Goal: Task Accomplishment & Management: Manage account settings

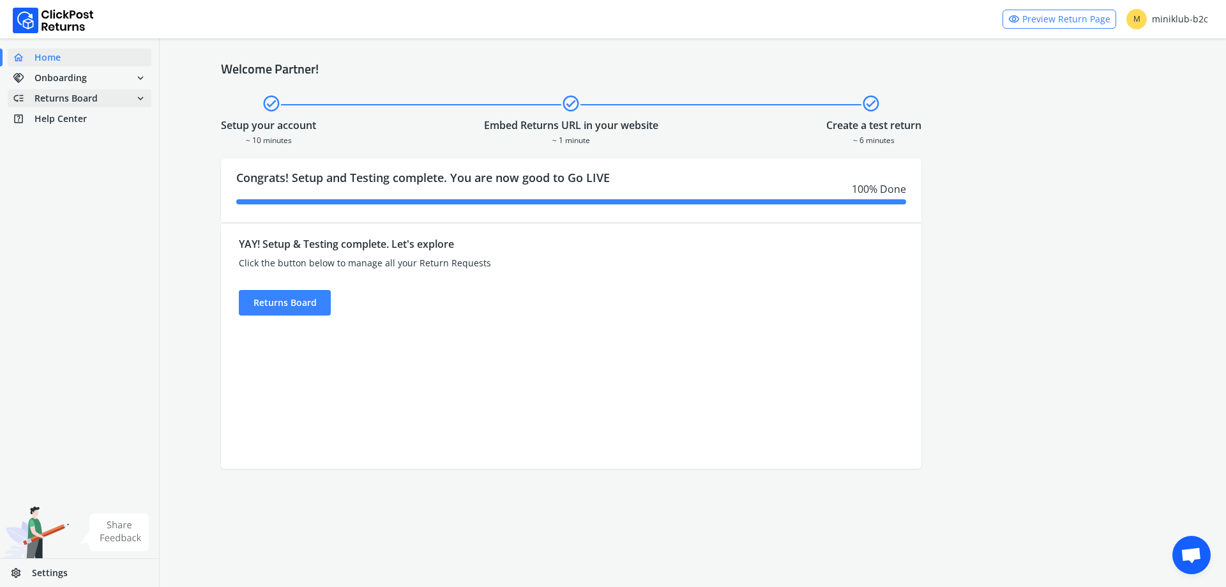
click at [93, 92] on span "Returns Board" at bounding box center [65, 98] width 63 height 13
click at [75, 94] on span "Returns Board" at bounding box center [65, 98] width 63 height 13
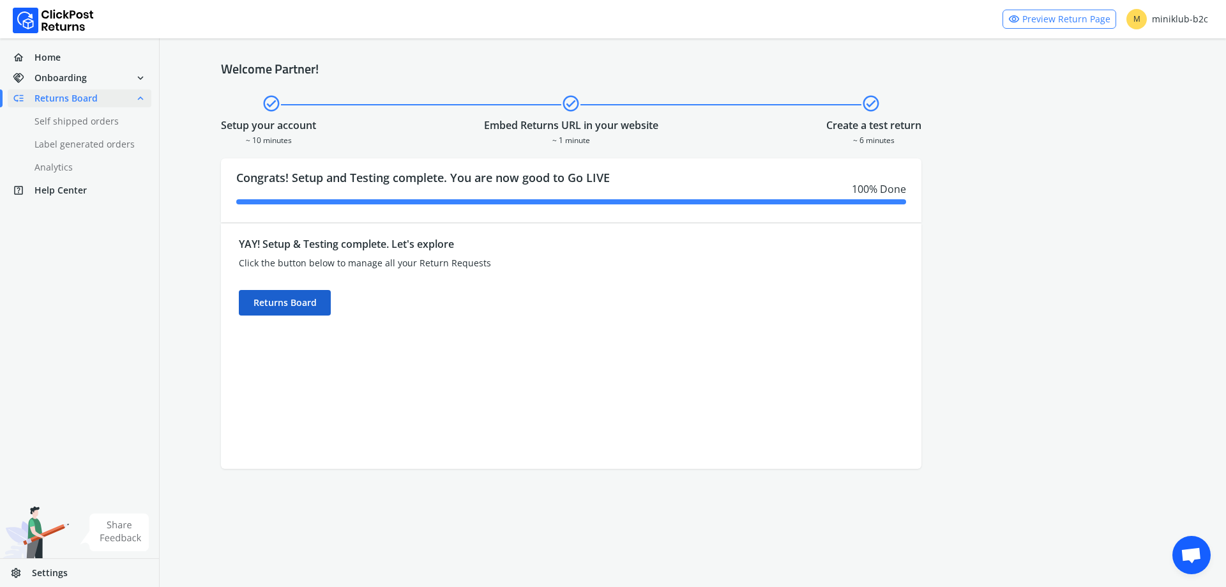
click at [299, 305] on div "Returns Board" at bounding box center [285, 303] width 92 height 26
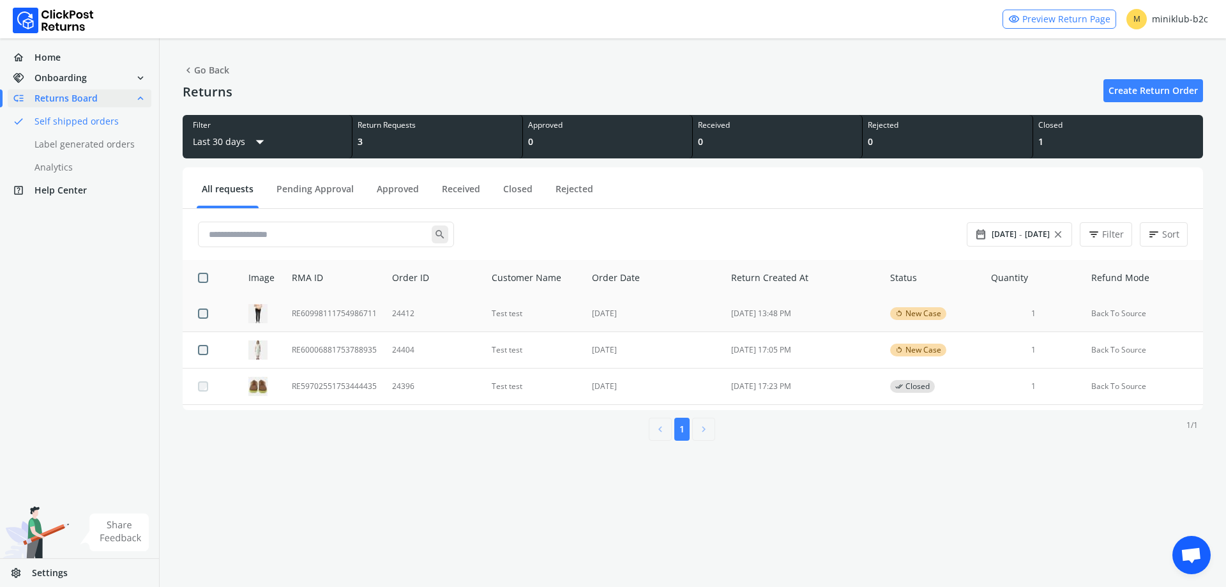
click at [325, 313] on td "RE60998111754986711" at bounding box center [334, 314] width 100 height 36
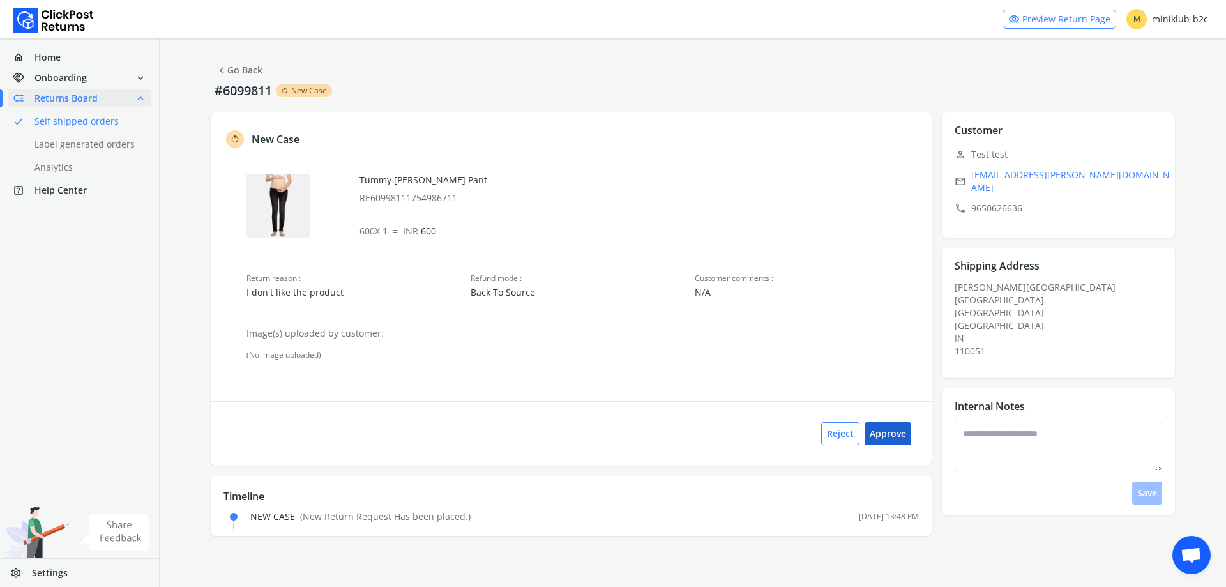
click at [885, 432] on button "Approve" at bounding box center [887, 433] width 47 height 23
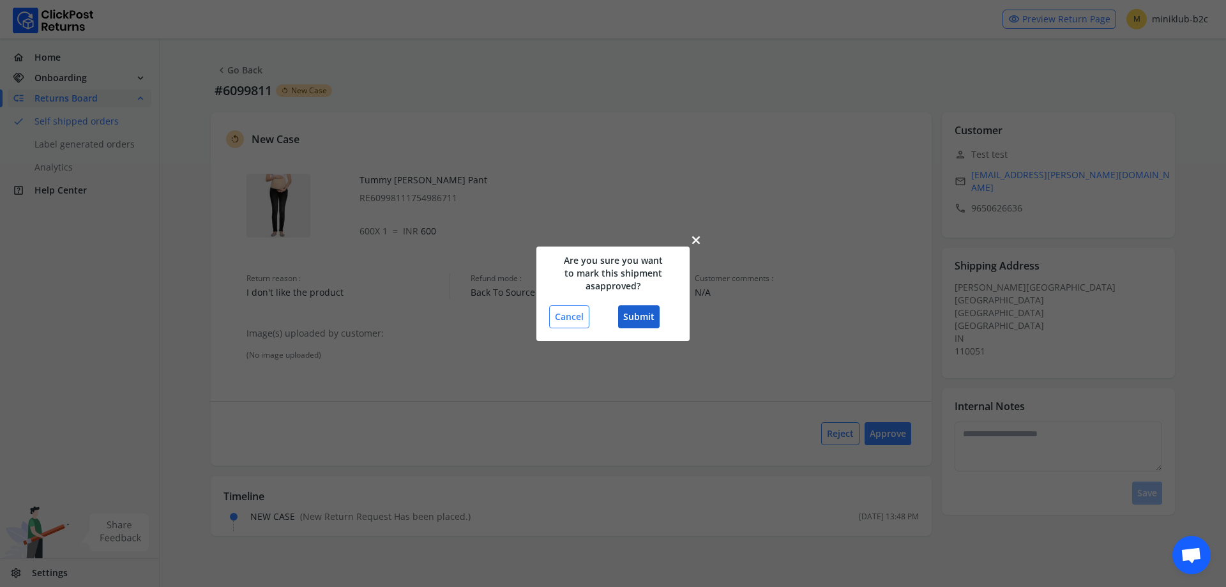
click at [638, 312] on button "Submit" at bounding box center [638, 316] width 41 height 23
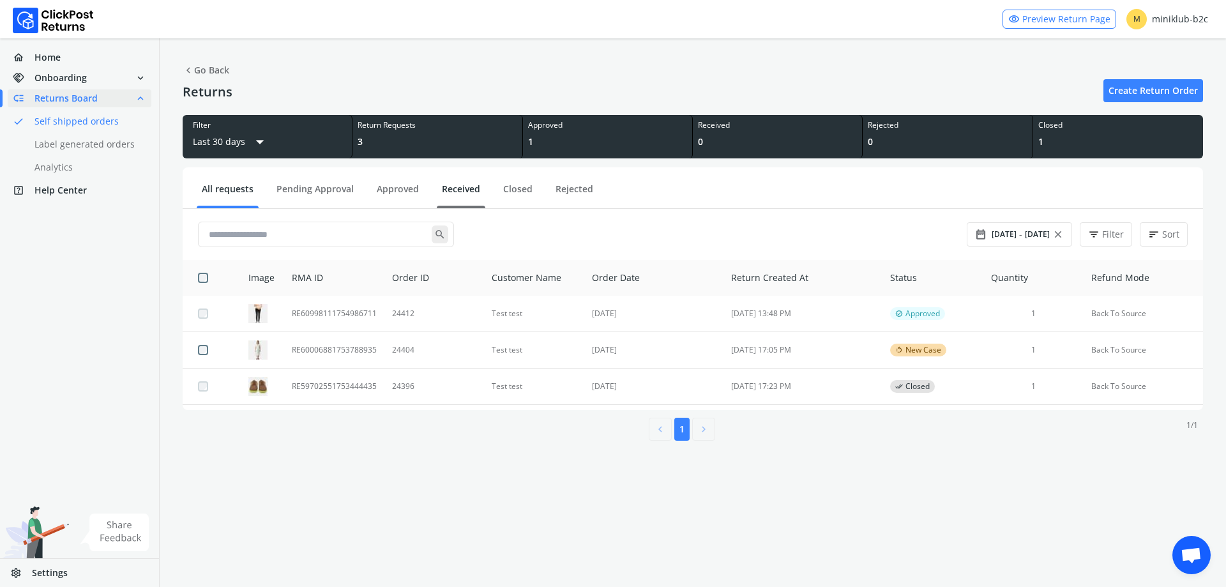
click at [456, 190] on link "Received" at bounding box center [461, 194] width 49 height 22
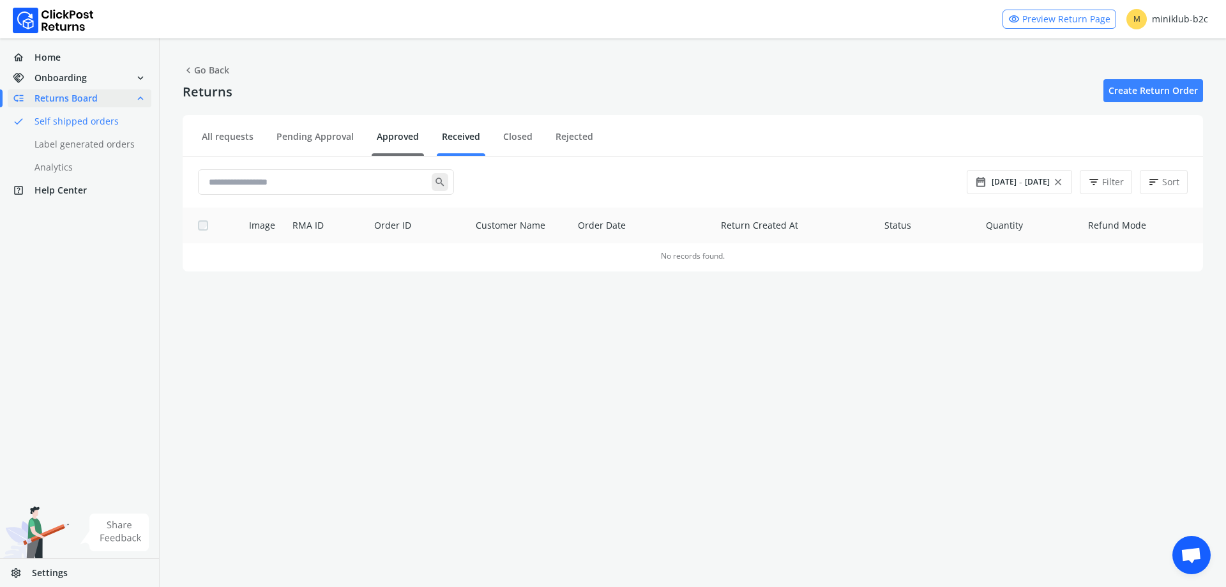
click at [402, 134] on link "Approved" at bounding box center [398, 141] width 52 height 22
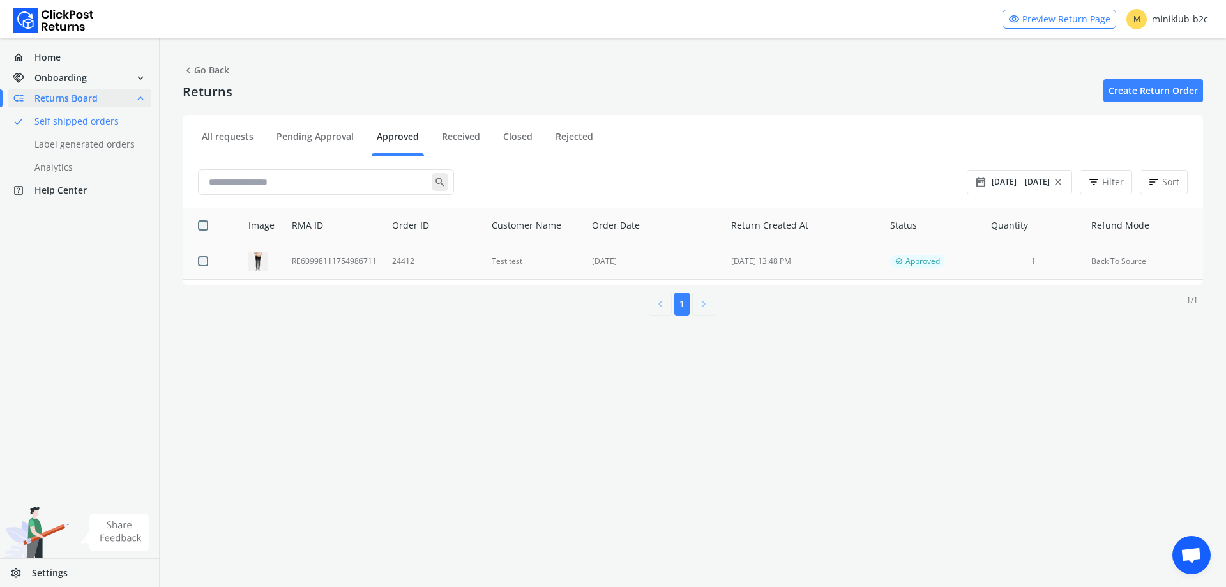
click at [332, 258] on td "RE60998111754986711" at bounding box center [334, 261] width 100 height 36
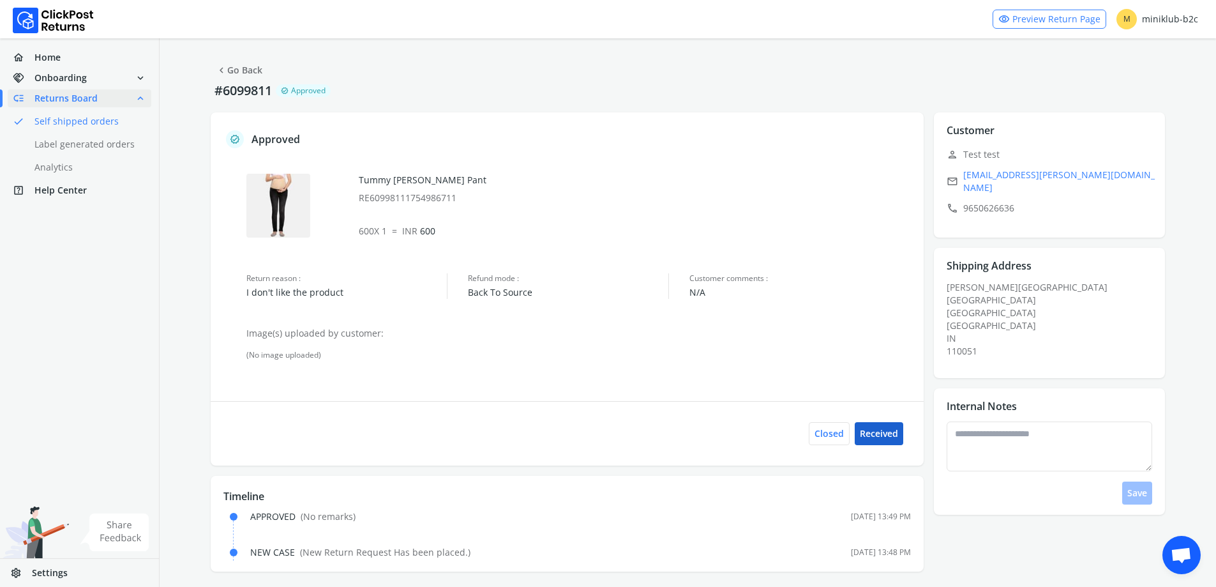
click at [895, 437] on button "Received" at bounding box center [879, 433] width 49 height 23
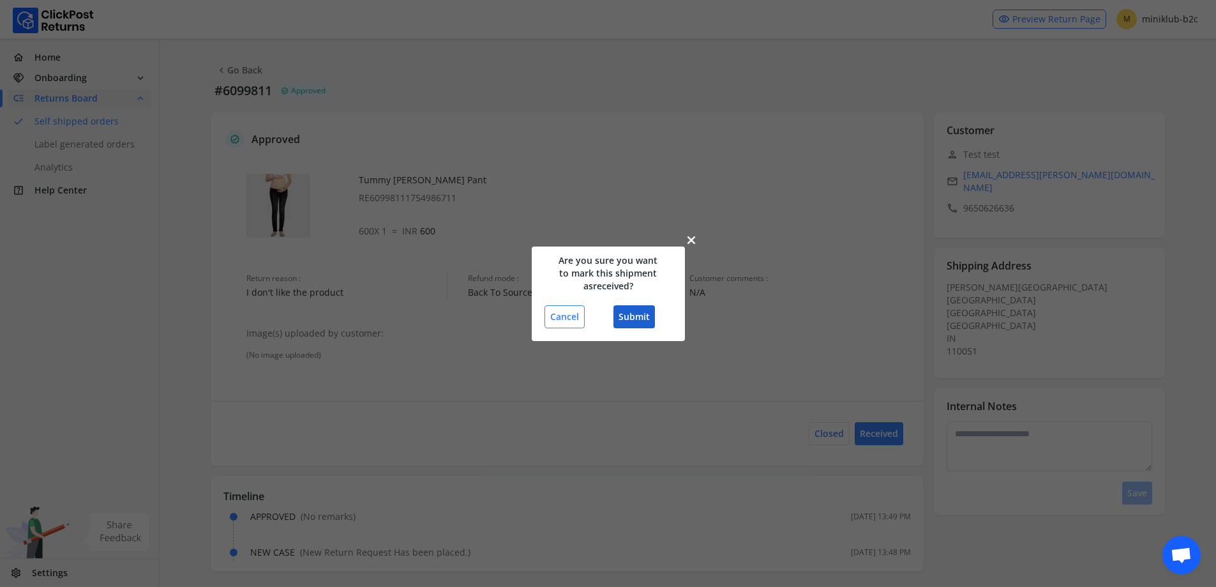
click at [629, 320] on button "Submit" at bounding box center [634, 316] width 41 height 23
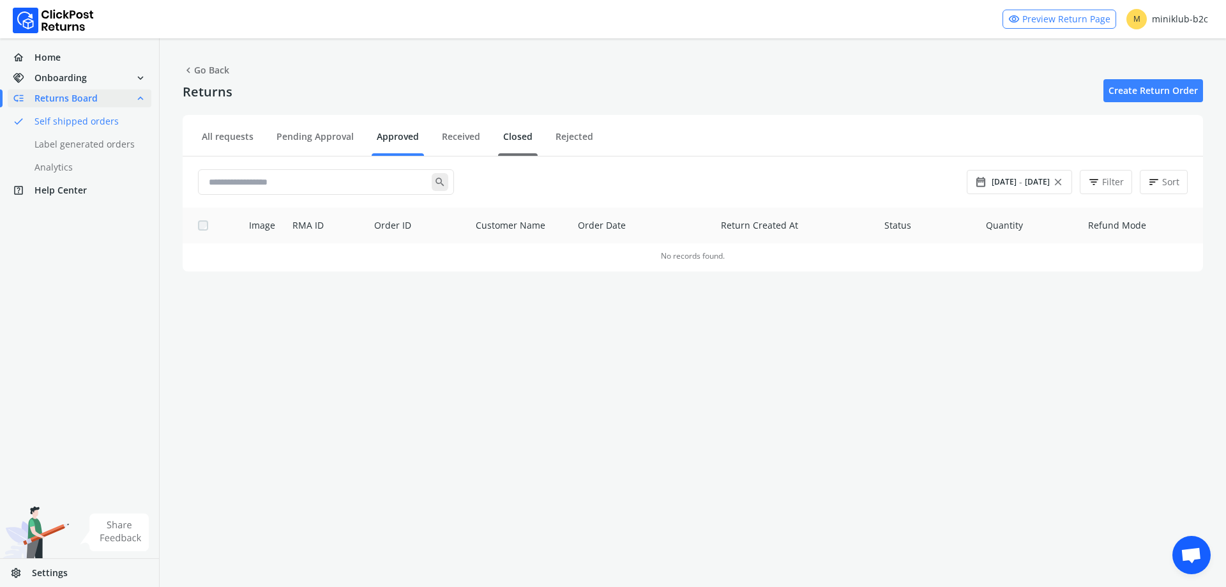
click at [506, 137] on ul "All requests Pending Approval Approved Received Closed Rejected" at bounding box center [693, 138] width 1020 height 36
click at [506, 137] on link "Closed" at bounding box center [518, 141] width 40 height 22
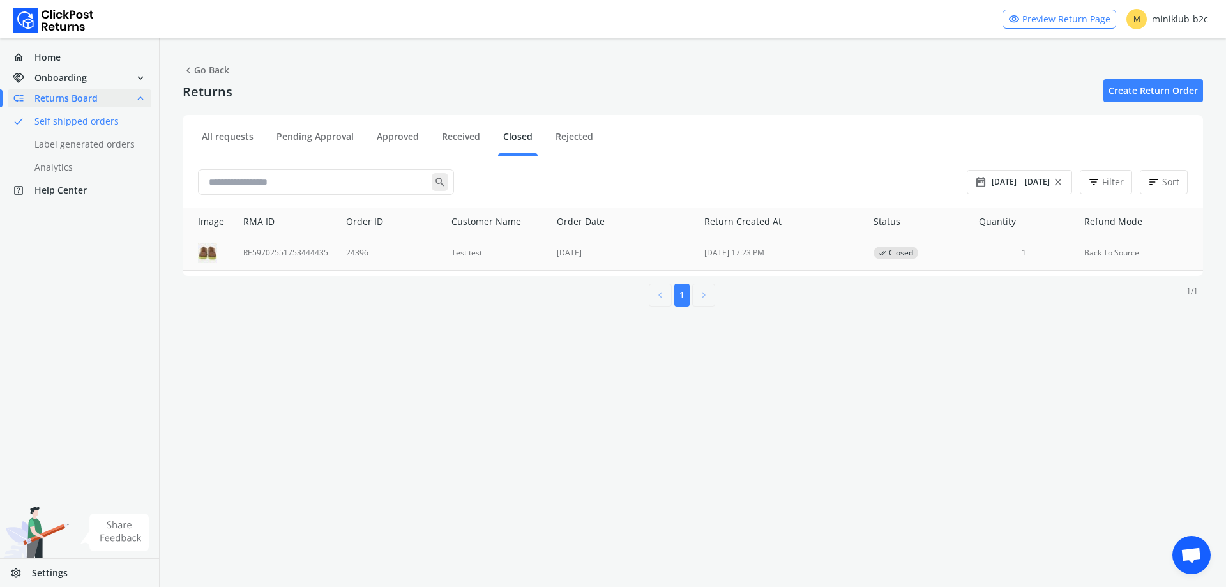
click at [454, 249] on td "Test test" at bounding box center [496, 253] width 105 height 35
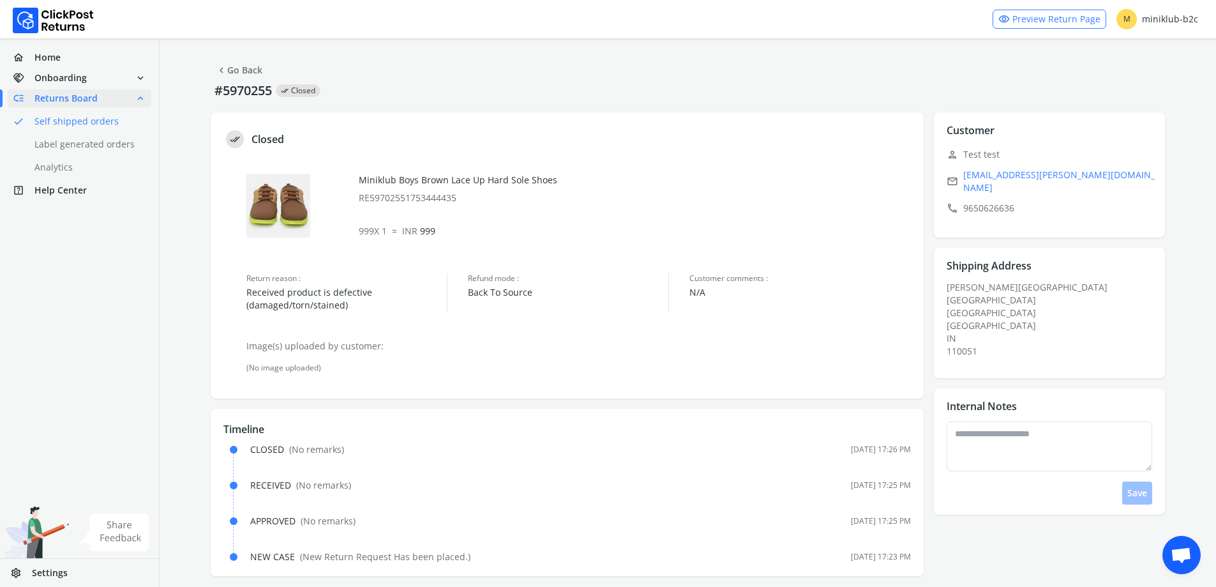
click at [93, 115] on link "done Self shipped orders" at bounding box center [87, 121] width 159 height 18
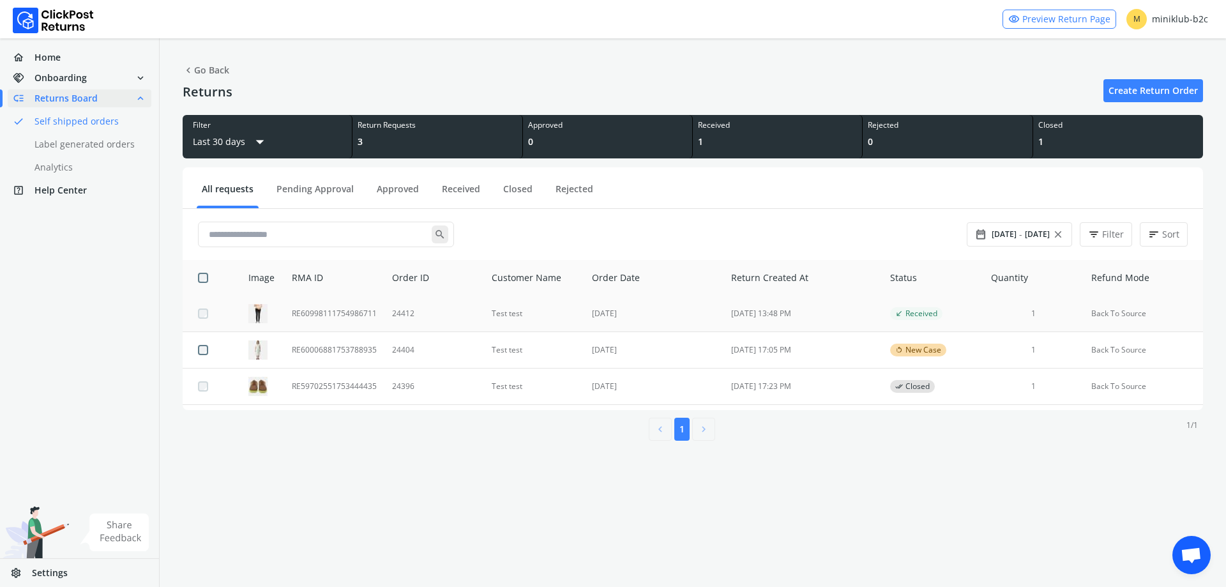
click at [592, 321] on td "[DATE]" at bounding box center [653, 314] width 139 height 36
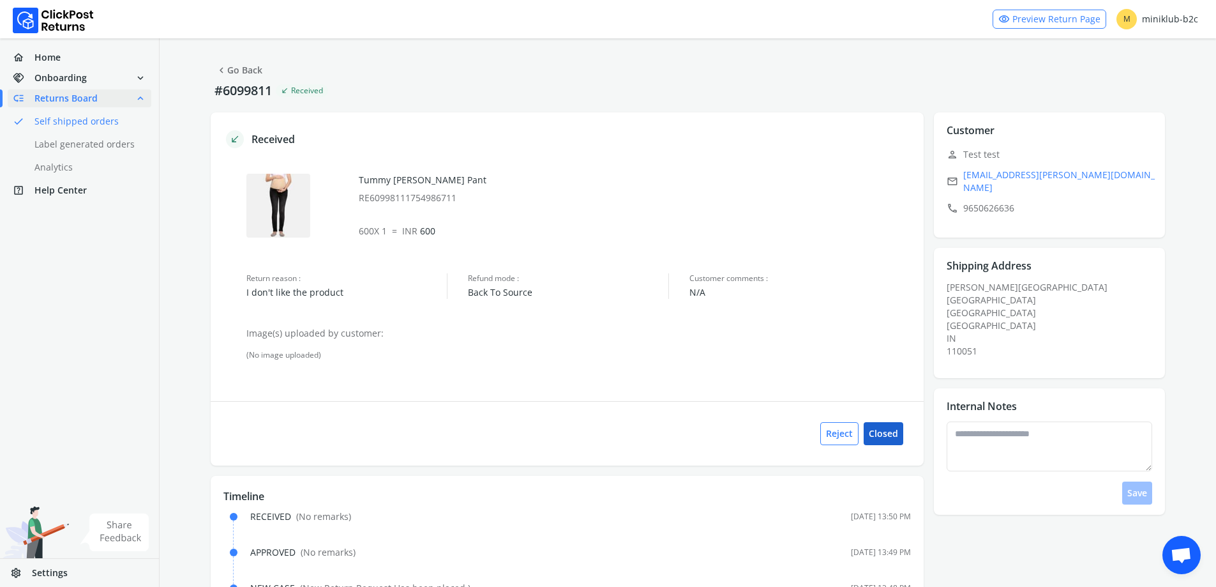
click at [882, 432] on button "Closed" at bounding box center [884, 433] width 40 height 23
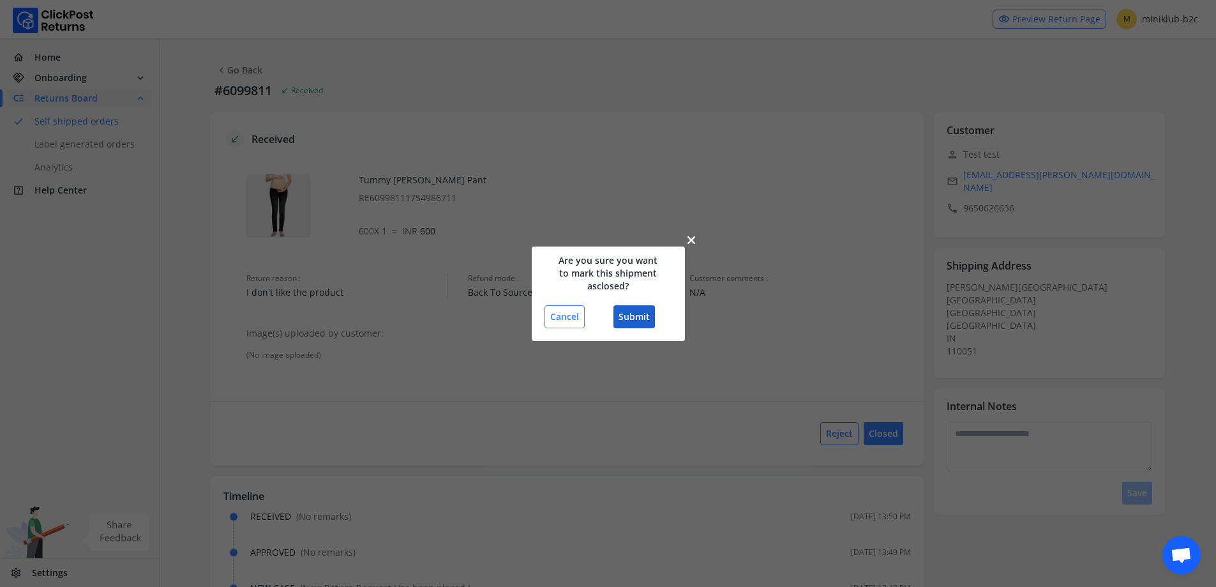
click at [625, 308] on button "Submit" at bounding box center [634, 316] width 41 height 23
